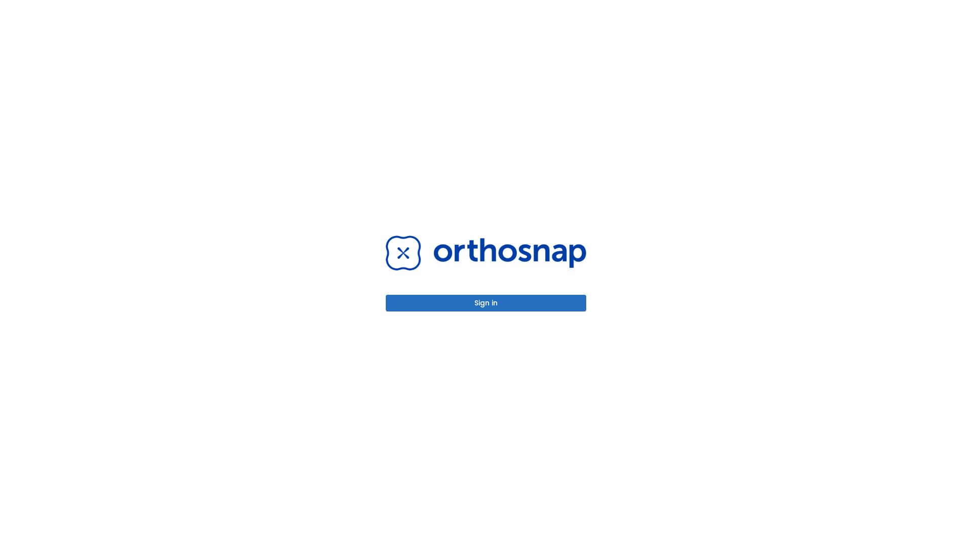
click at [486, 303] on button "Sign in" at bounding box center [486, 303] width 200 height 17
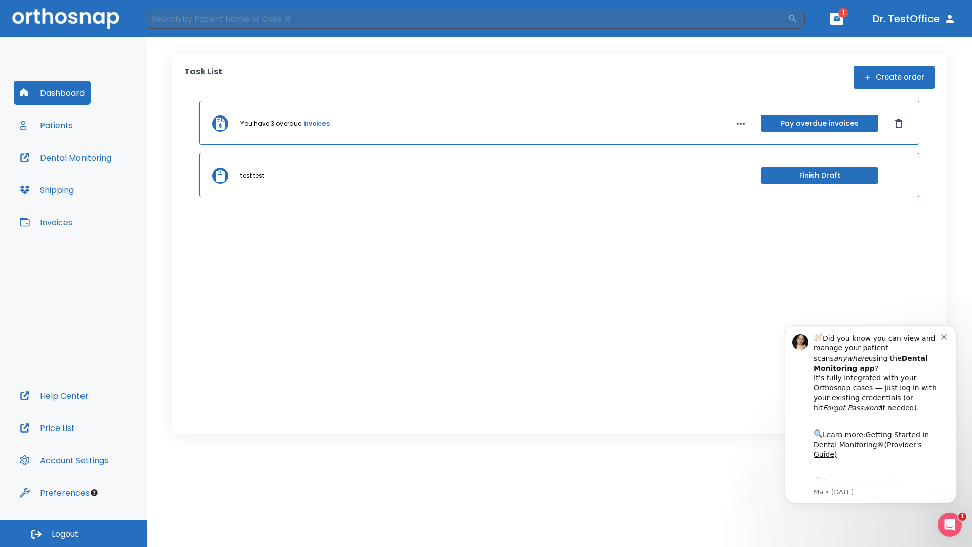
click at [73, 533] on span "Logout" at bounding box center [65, 534] width 27 height 11
